Goal: Task Accomplishment & Management: Use online tool/utility

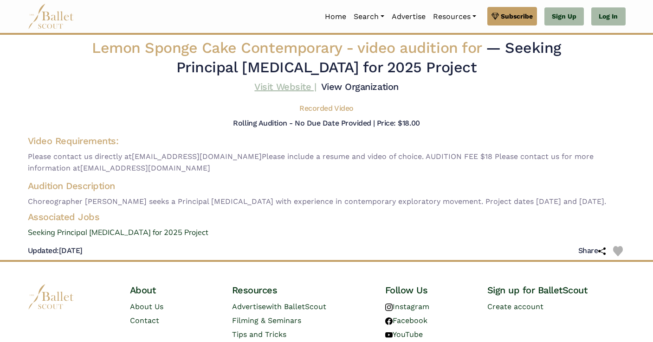
click at [316, 84] on link "Visit Website |" at bounding box center [285, 86] width 62 height 11
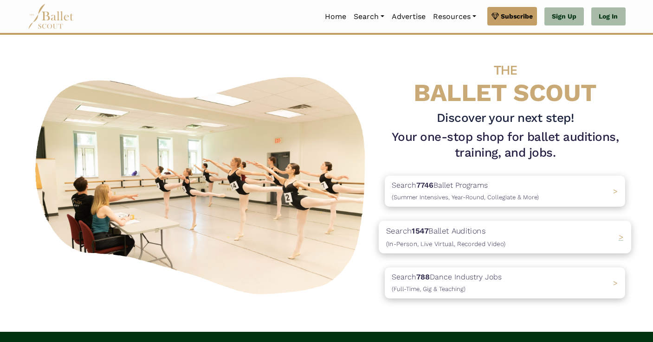
click at [525, 238] on div "Search 1547 Ballet Auditions (In-Person, Live Virtual, Recorded Video) >" at bounding box center [505, 237] width 252 height 32
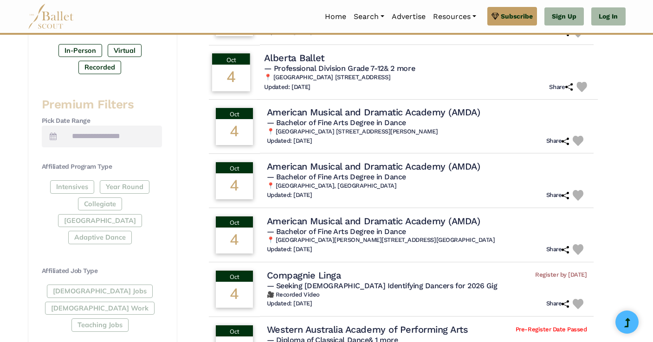
scroll to position [325, 0]
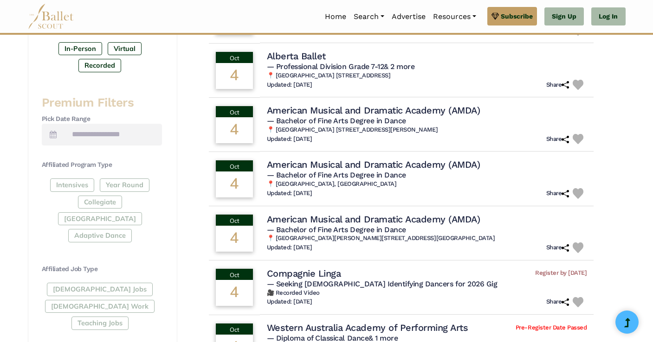
click at [77, 283] on div "Full-Time Jobs Gig Work Teaching Jobs" at bounding box center [102, 308] width 120 height 51
click at [610, 18] on link "Log In" at bounding box center [608, 16] width 34 height 19
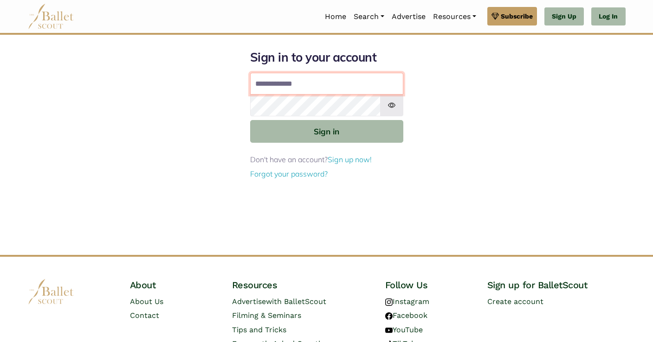
type input "**********"
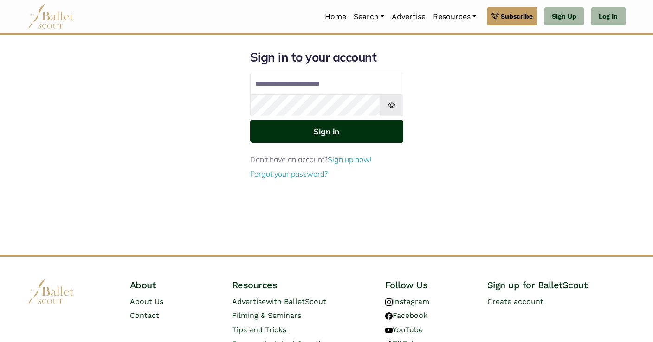
click at [321, 131] on button "Sign in" at bounding box center [326, 131] width 153 height 23
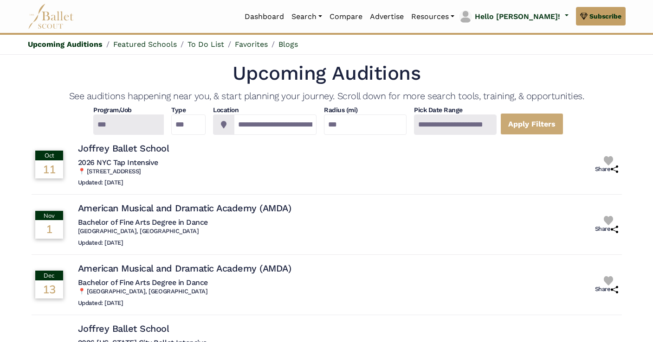
click at [127, 124] on div at bounding box center [128, 125] width 71 height 20
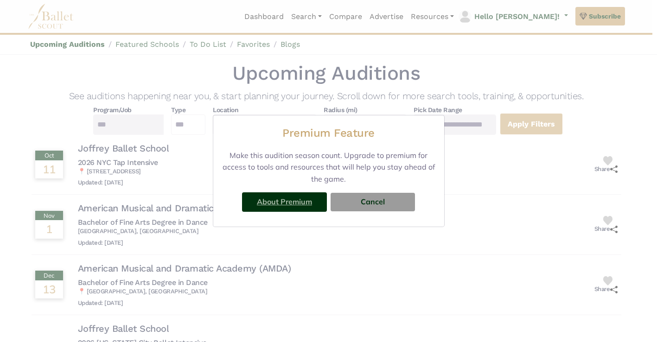
click at [306, 199] on link "About Premium" at bounding box center [284, 201] width 55 height 9
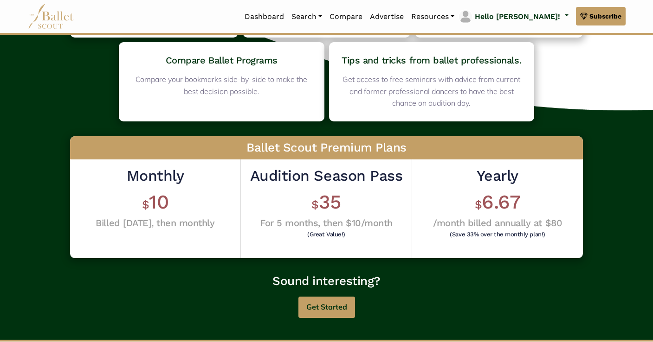
scroll to position [173, 0]
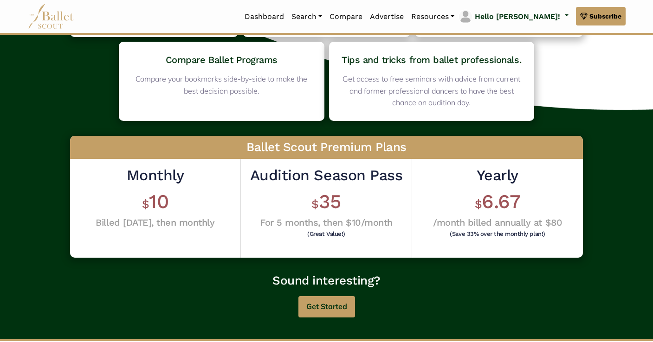
click at [327, 196] on h1 "$ 35" at bounding box center [326, 202] width 152 height 26
click at [339, 162] on div "Audition Season Pass $ 35 For 5 months, then $10/month (Great Value!)" at bounding box center [326, 208] width 171 height 99
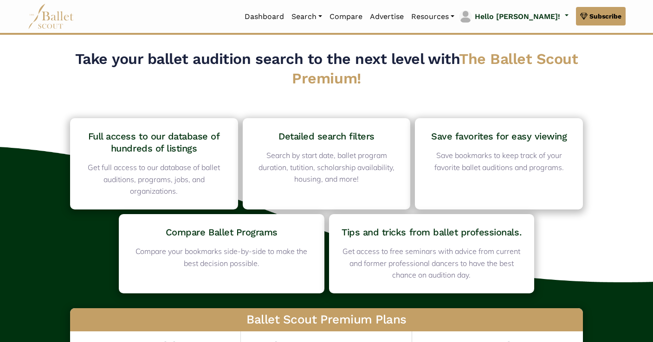
scroll to position [0, 0]
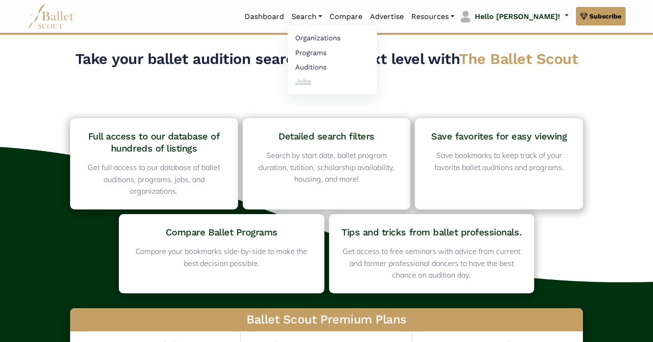
click at [342, 86] on link "Jobs" at bounding box center [332, 81] width 89 height 14
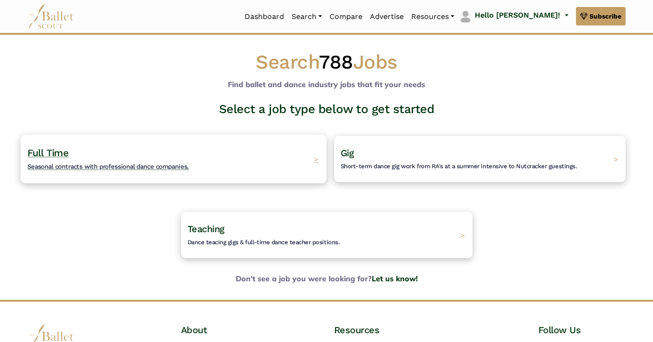
click at [56, 165] on span "Seasonal contracts with professional dance companies." at bounding box center [107, 166] width 161 height 7
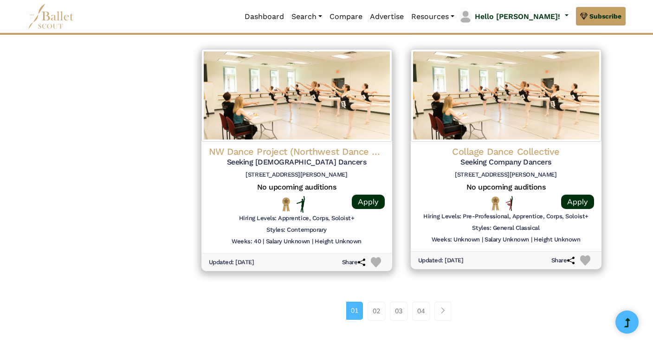
scroll to position [1187, 0]
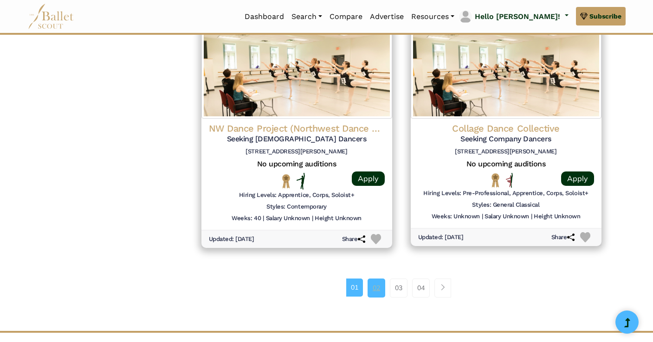
click at [377, 279] on link "02" at bounding box center [376, 288] width 18 height 19
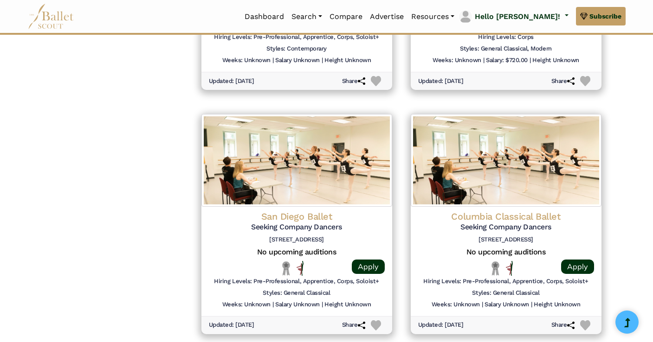
scroll to position [972, 0]
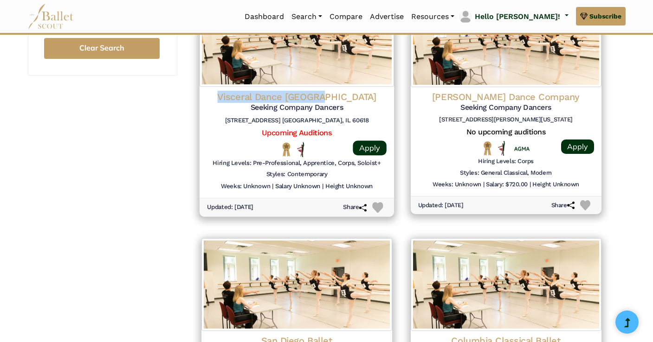
drag, startPoint x: 353, startPoint y: 86, endPoint x: 237, endPoint y: 86, distance: 116.4
click at [237, 90] on h4 "Visceral Dance [GEOGRAPHIC_DATA]" at bounding box center [297, 96] width 180 height 13
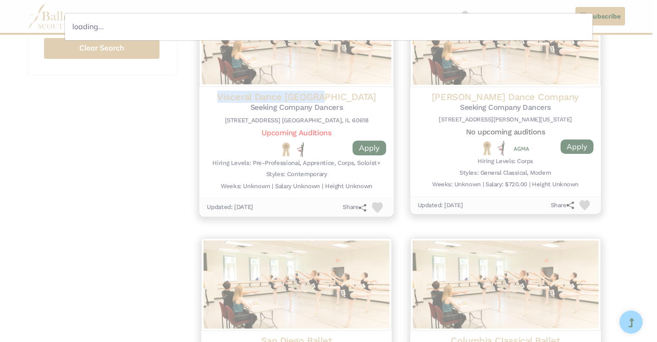
copy h4 "Visceral Dance [GEOGRAPHIC_DATA]"
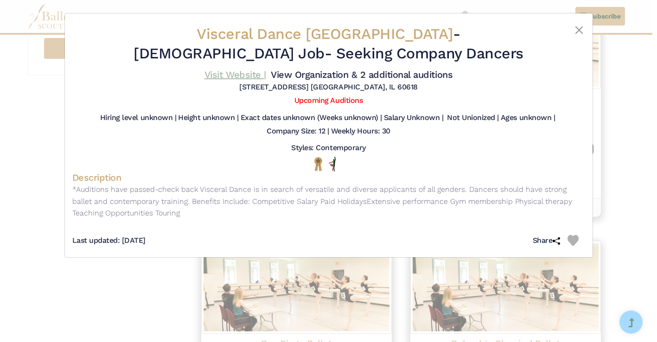
click at [266, 77] on link "Visit Website |" at bounding box center [236, 74] width 62 height 11
click at [578, 32] on button "Close" at bounding box center [579, 30] width 11 height 11
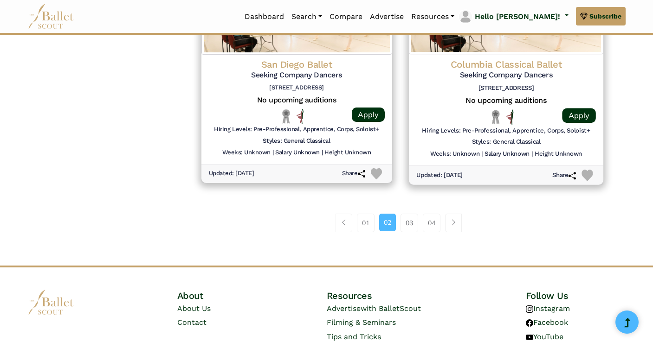
scroll to position [1254, 0]
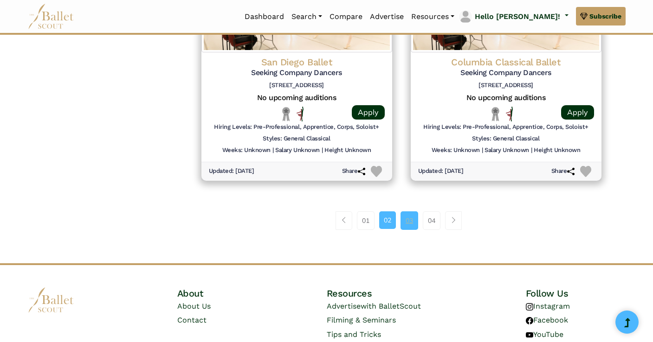
click at [411, 212] on link "03" at bounding box center [409, 221] width 18 height 19
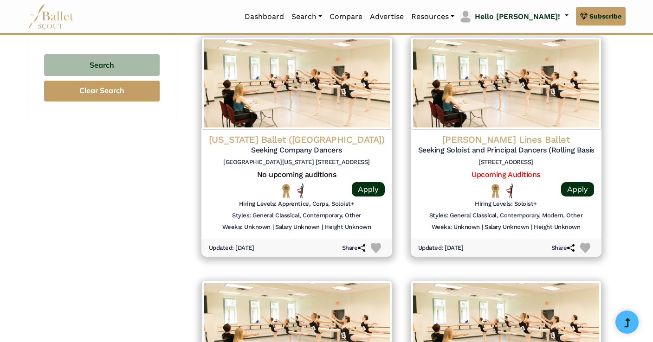
scroll to position [867, 0]
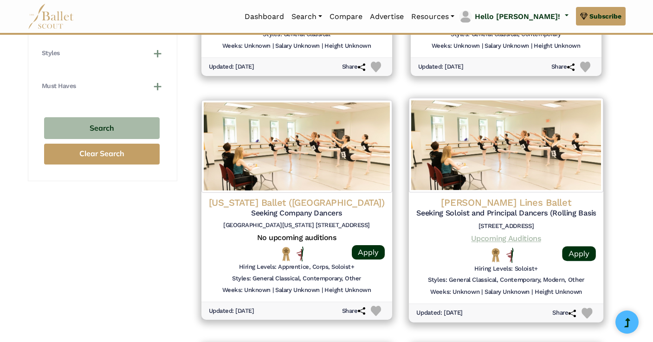
click at [513, 234] on link "Upcoming Auditions" at bounding box center [506, 238] width 70 height 9
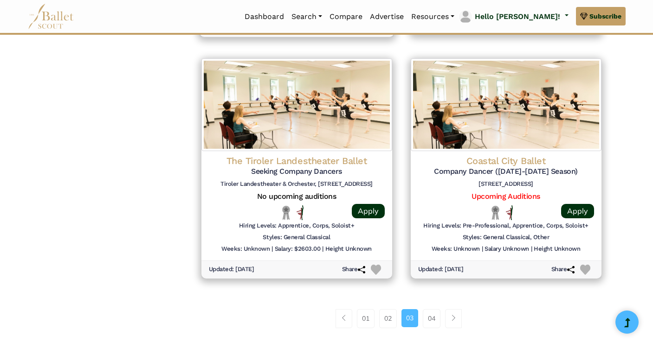
scroll to position [1157, 0]
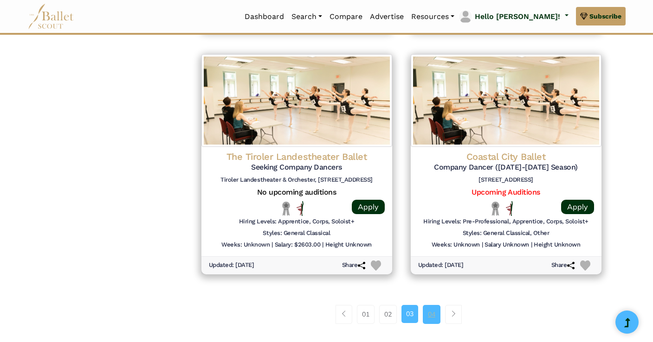
click at [431, 305] on link "04" at bounding box center [432, 314] width 18 height 19
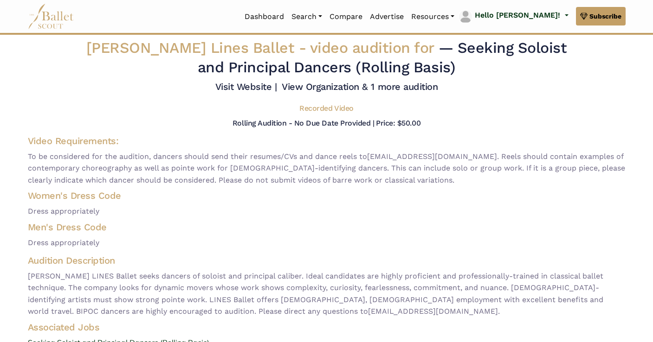
click at [326, 114] on h5 "Recorded Video" at bounding box center [326, 109] width 54 height 10
click at [322, 61] on span "— Seeking Soloist and Principal Dancers (Rolling Basis)" at bounding box center [382, 57] width 369 height 37
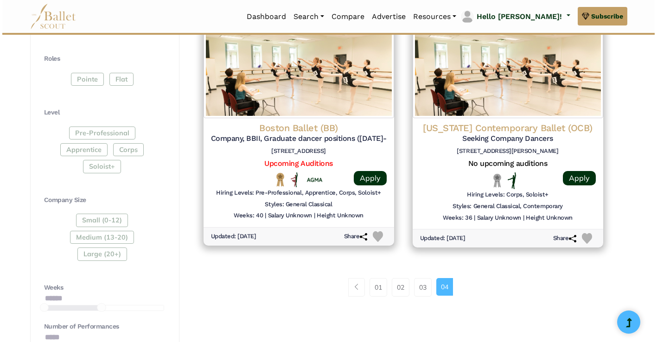
scroll to position [454, 0]
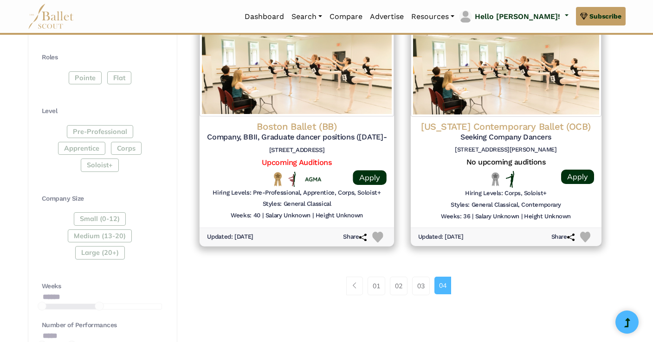
click at [344, 89] on img at bounding box center [296, 69] width 194 height 95
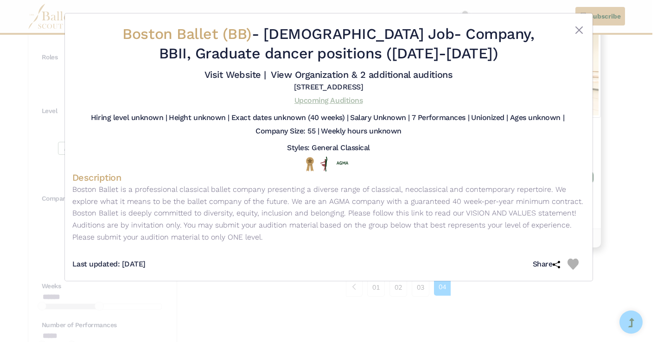
click at [337, 105] on link "Upcoming Auditions" at bounding box center [329, 100] width 68 height 9
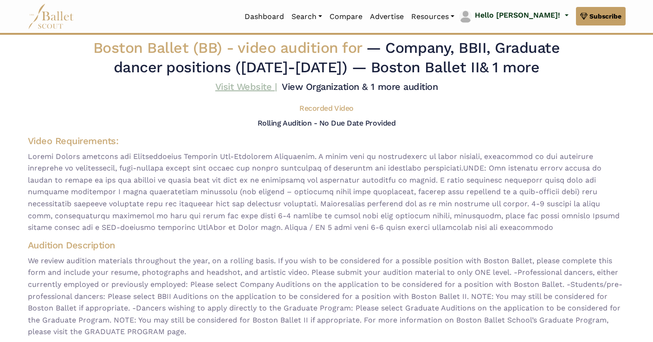
click at [277, 87] on link "Visit Website |" at bounding box center [246, 86] width 62 height 11
